Goal: Information Seeking & Learning: Learn about a topic

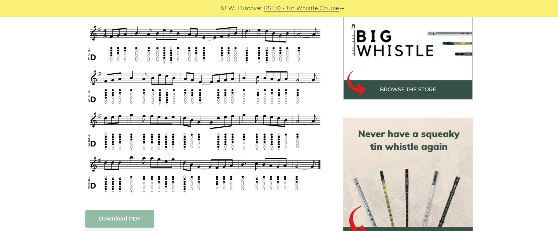
scroll to position [243, 0]
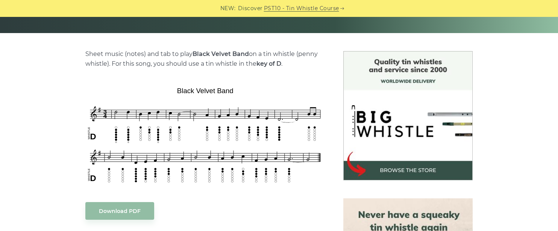
scroll to position [180, 0]
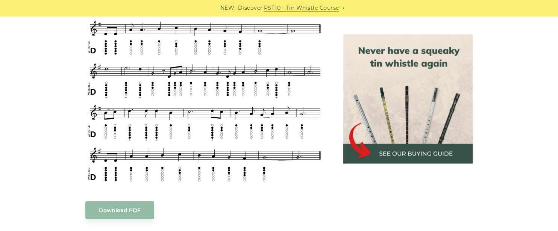
scroll to position [382, 0]
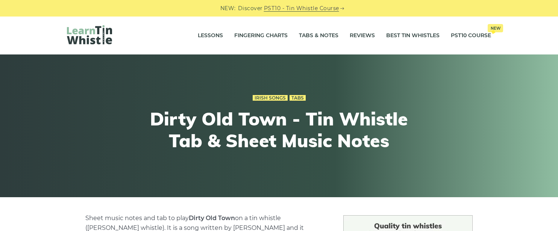
scroll to position [262, 0]
